Goal: Check status: Check status

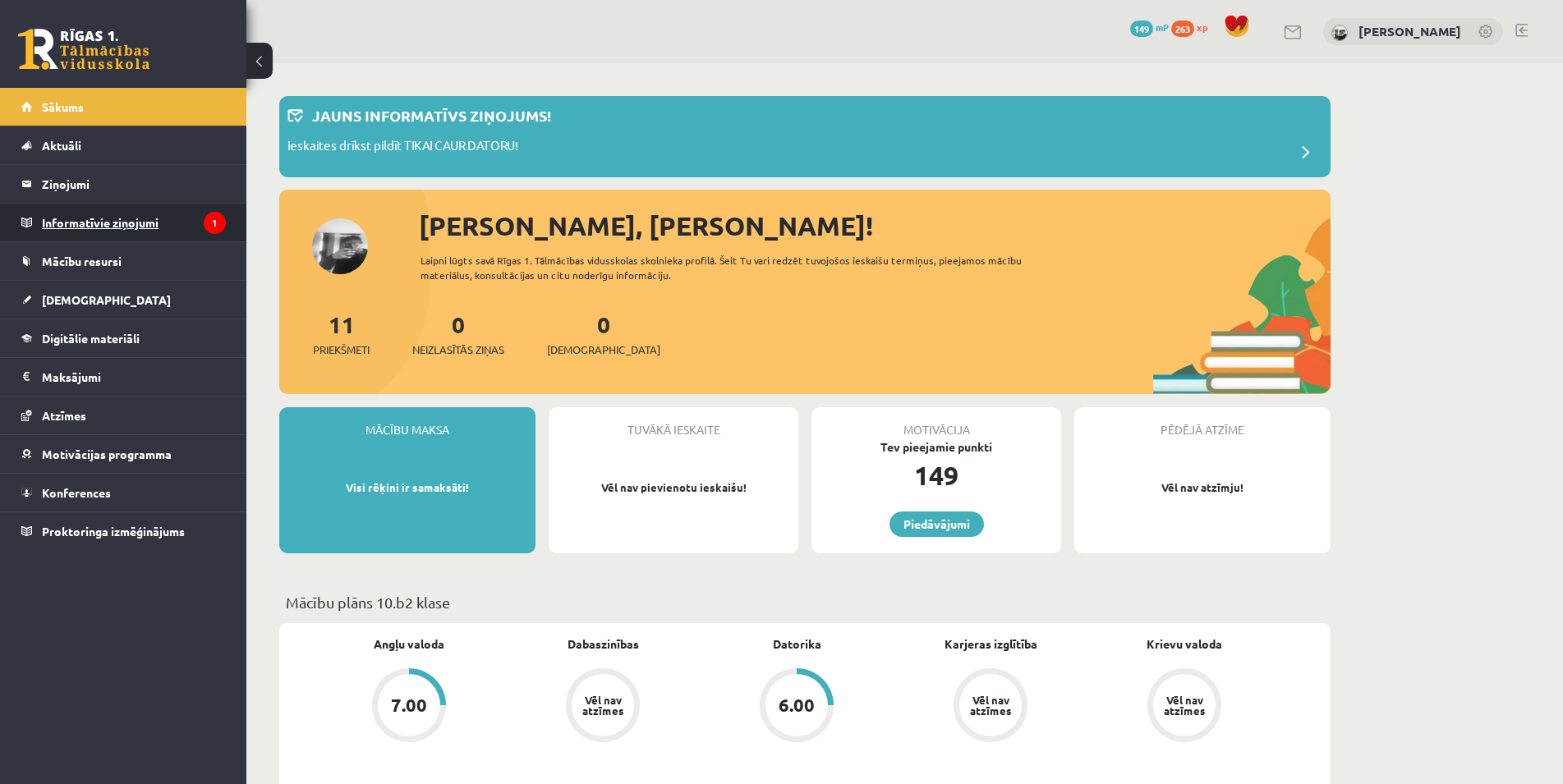
click at [98, 220] on legend "Informatīvie ziņojumi 1" at bounding box center [133, 222] width 184 height 37
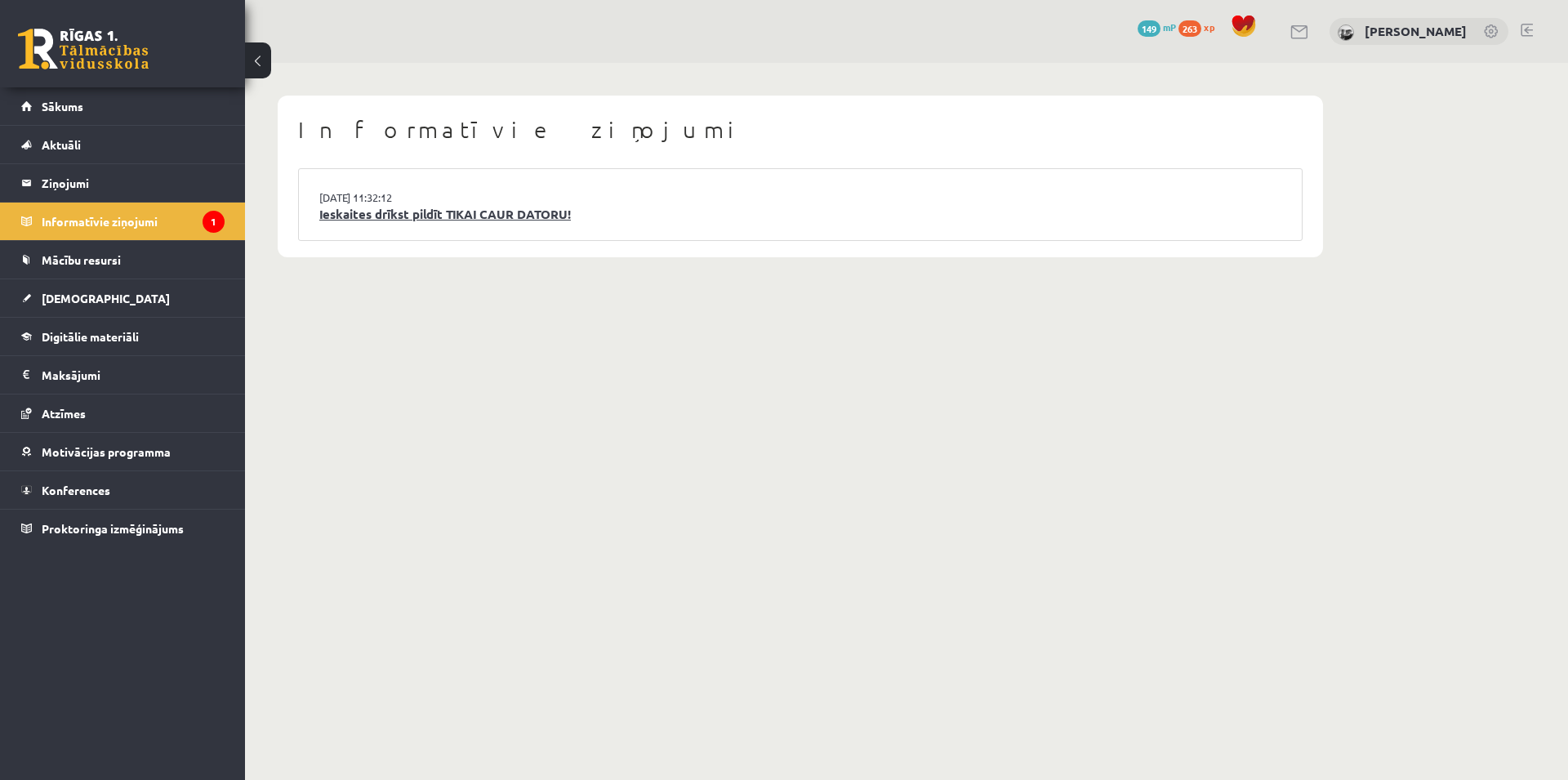
click at [380, 216] on link "Ieskaites drīkst pildīt TIKAI CAUR DATORU!" at bounding box center [800, 215] width 962 height 19
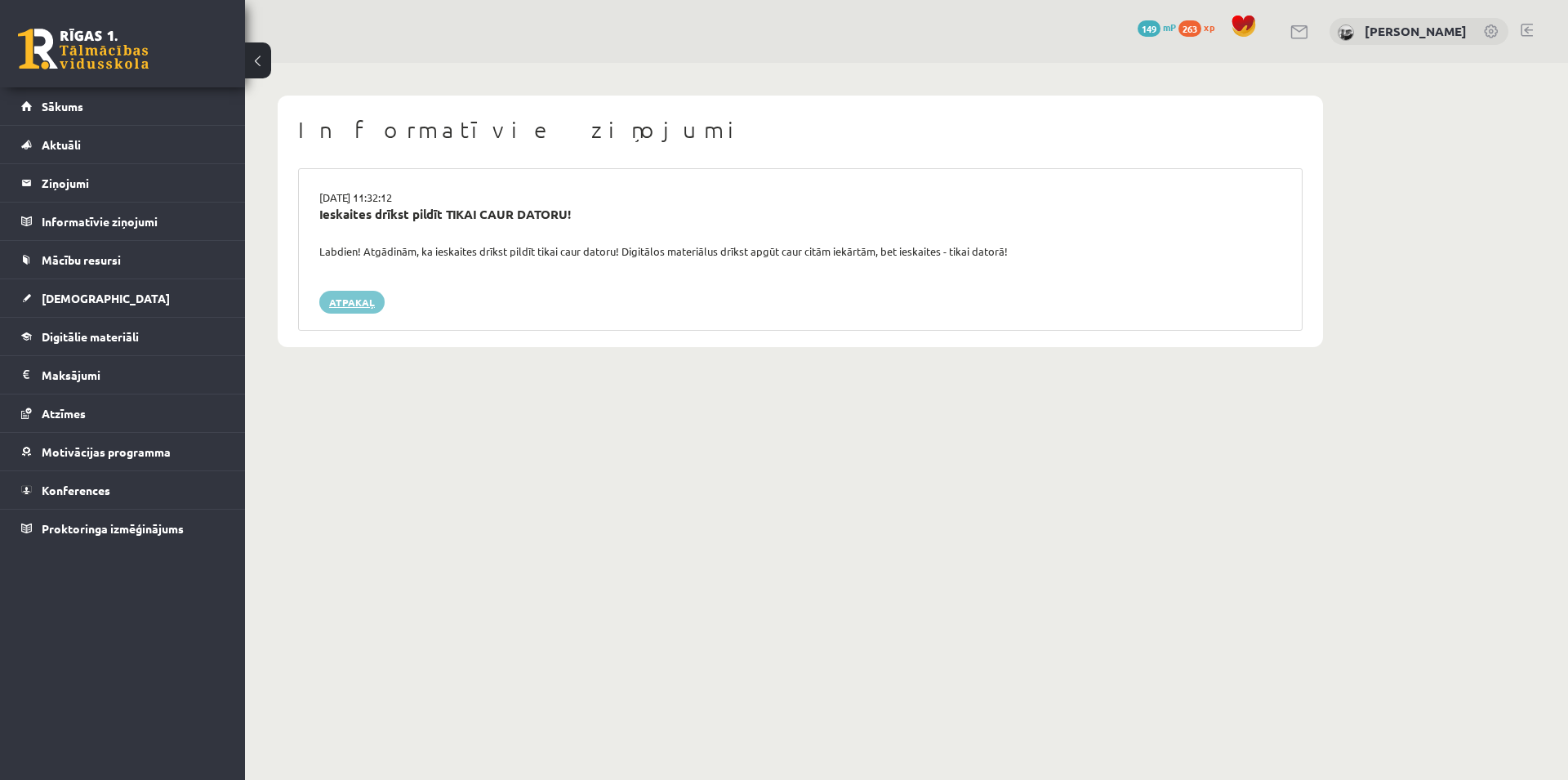
click at [326, 291] on link "Atpakaļ" at bounding box center [351, 302] width 65 height 23
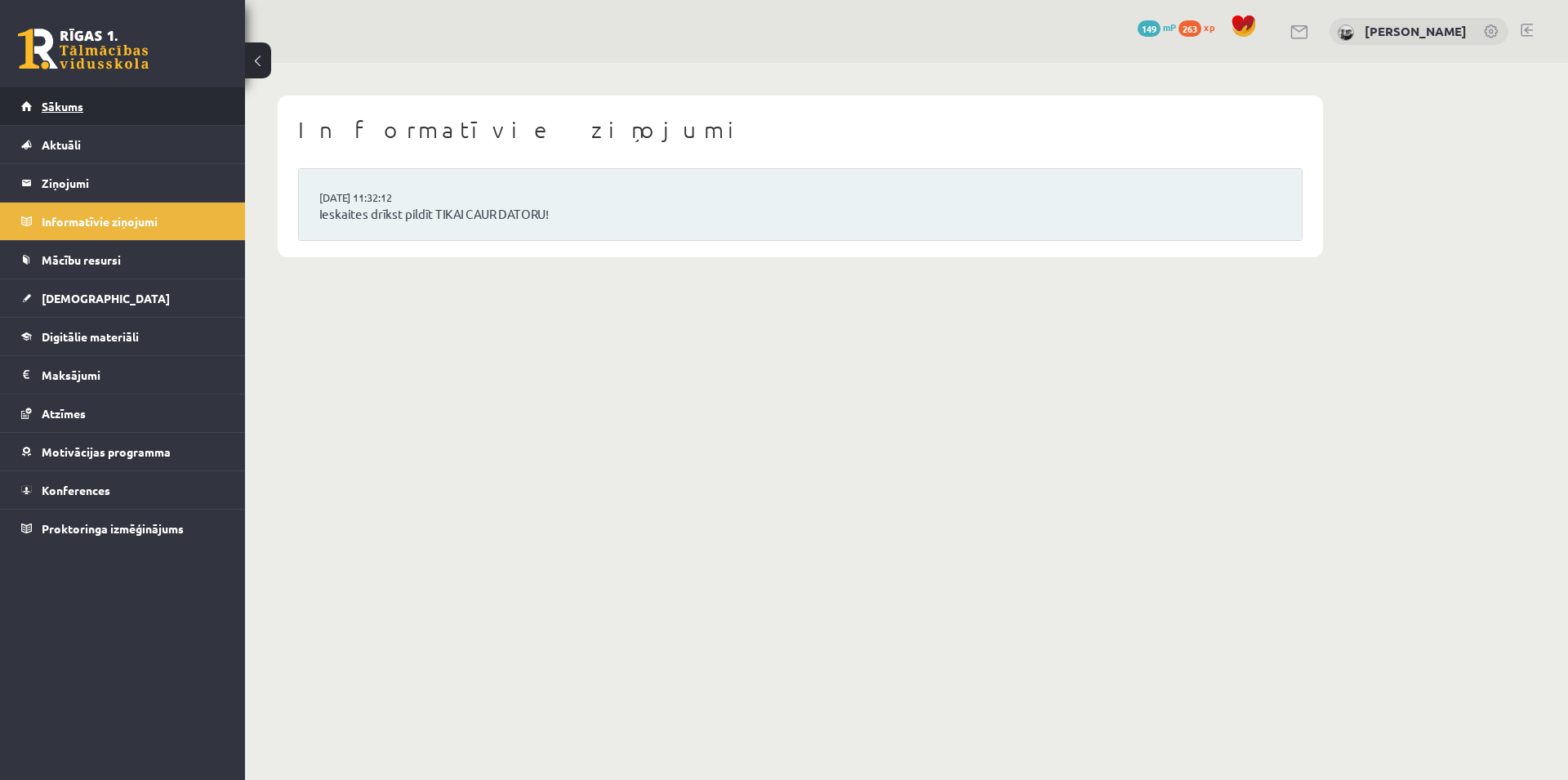
click at [109, 102] on link "Sākums" at bounding box center [123, 106] width 203 height 37
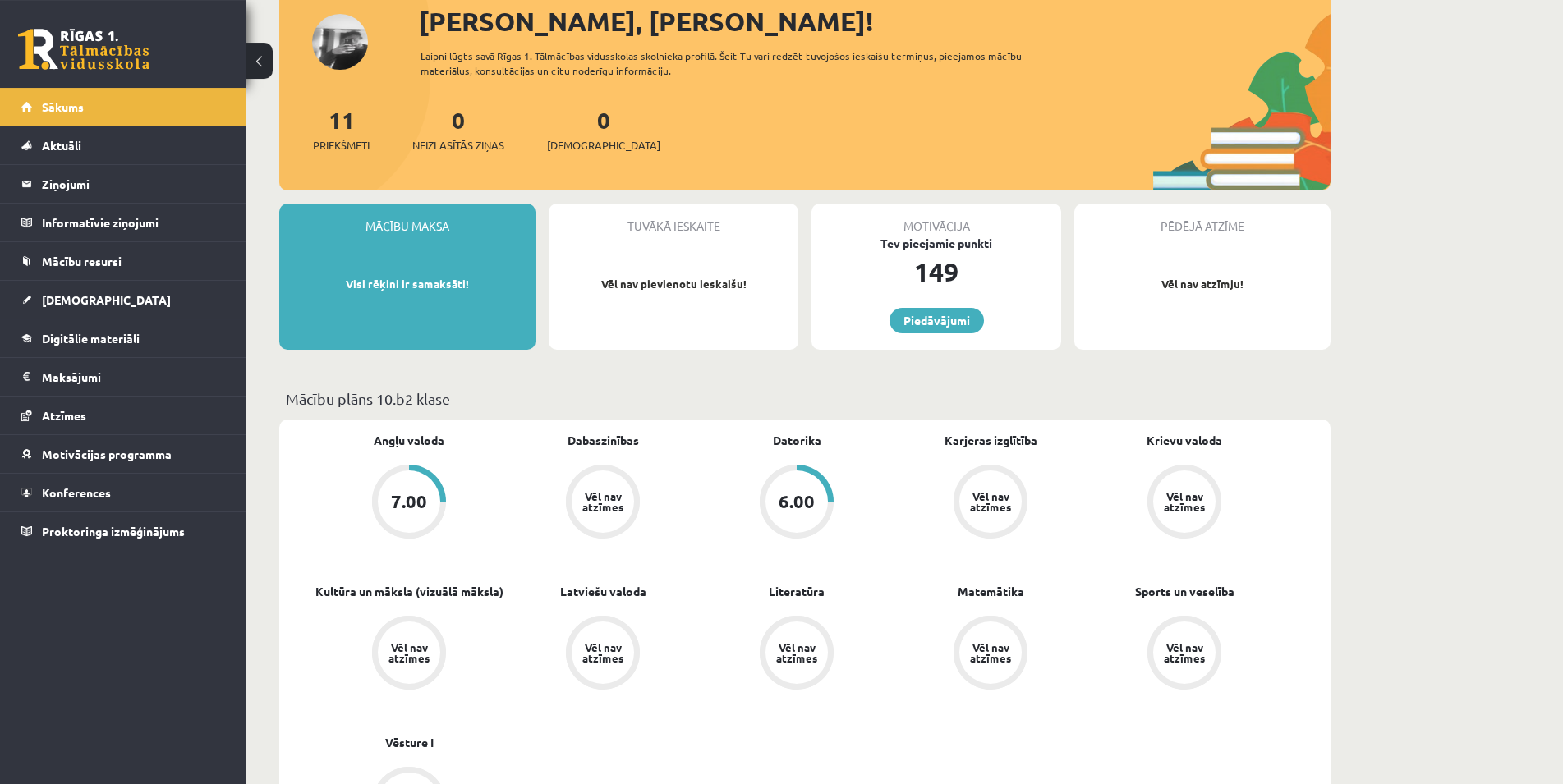
scroll to position [84, 0]
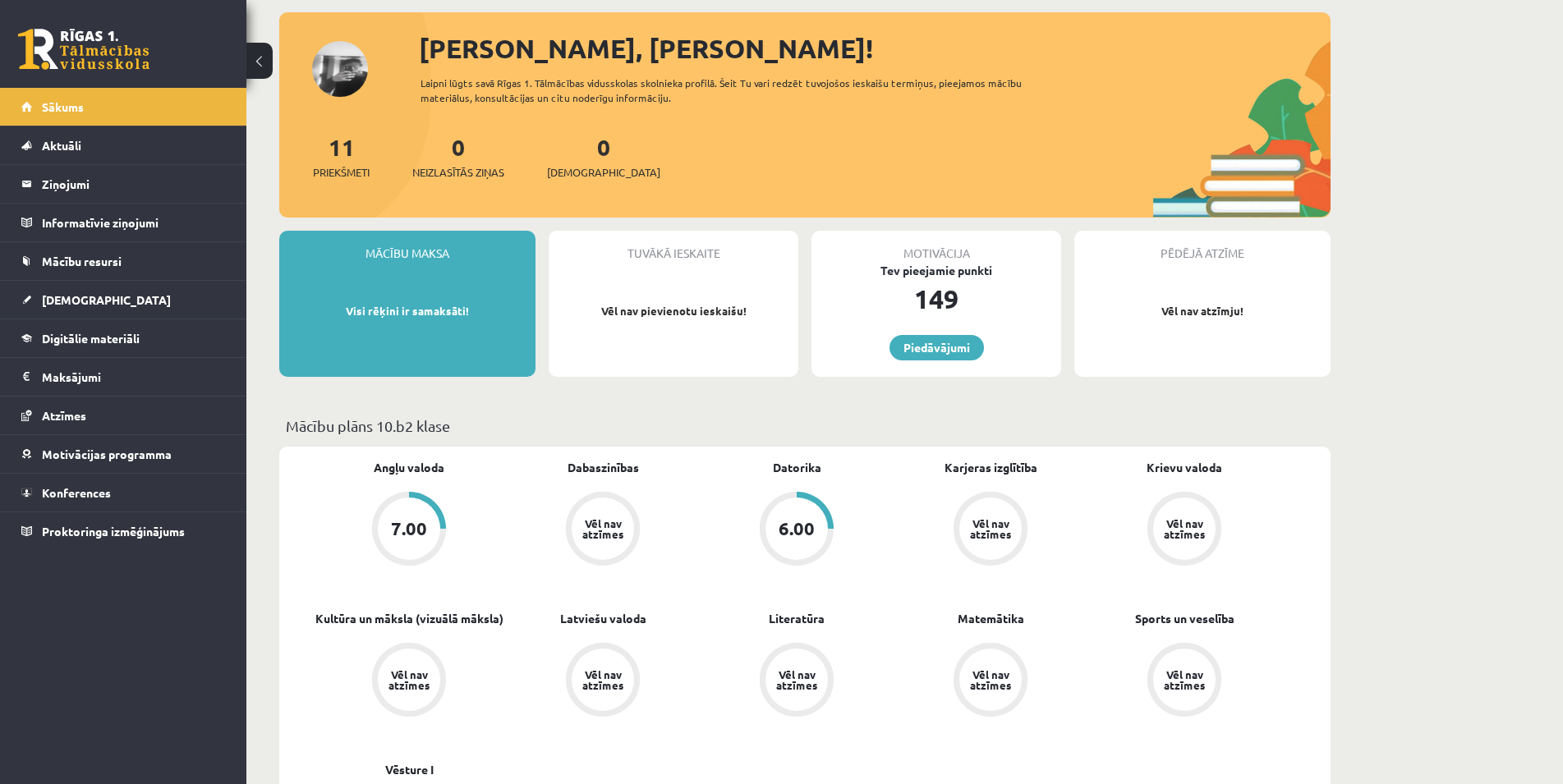
click at [786, 536] on div "6.00" at bounding box center [797, 528] width 37 height 18
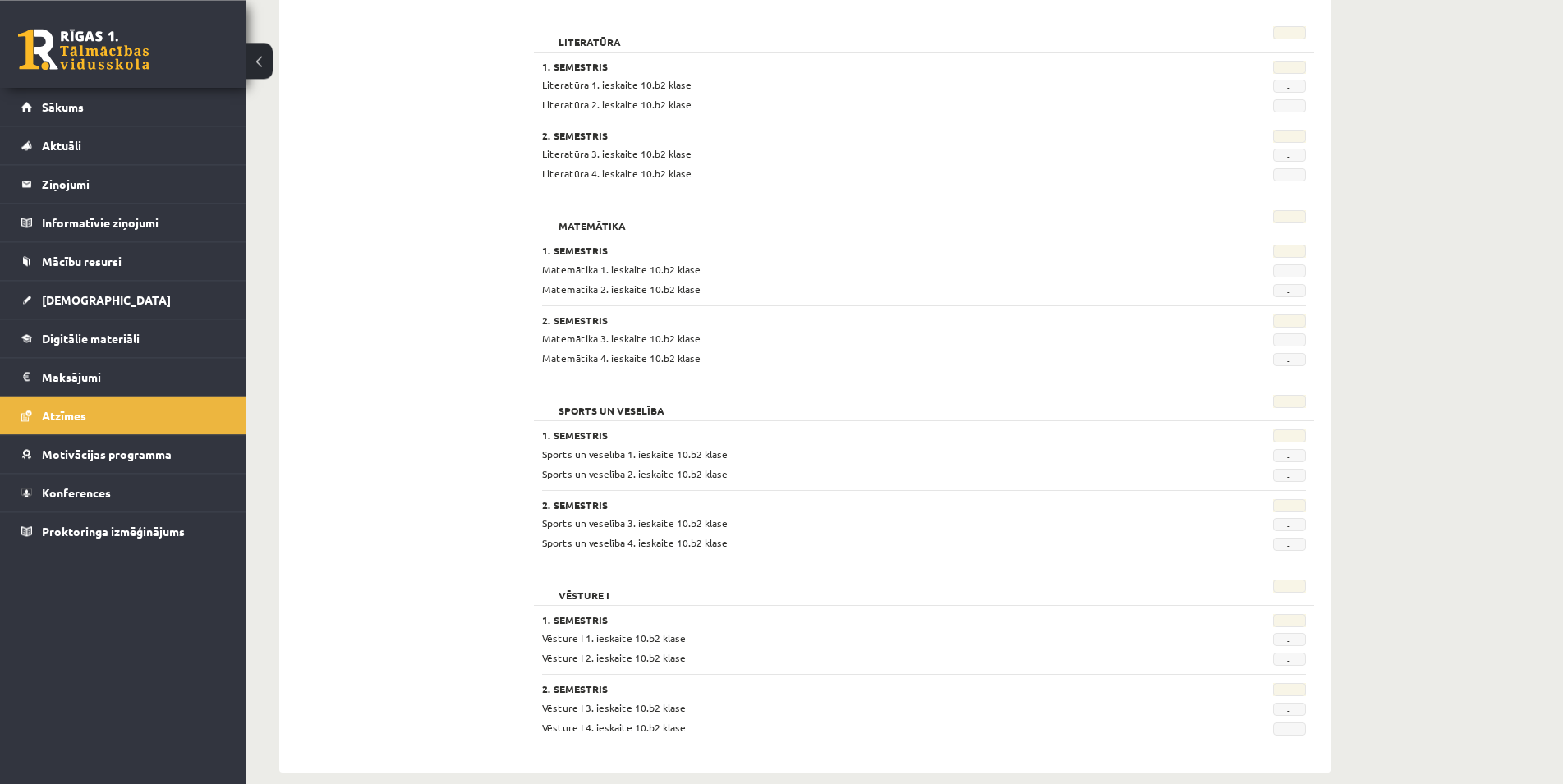
scroll to position [1373, 0]
